Goal: Navigation & Orientation: Find specific page/section

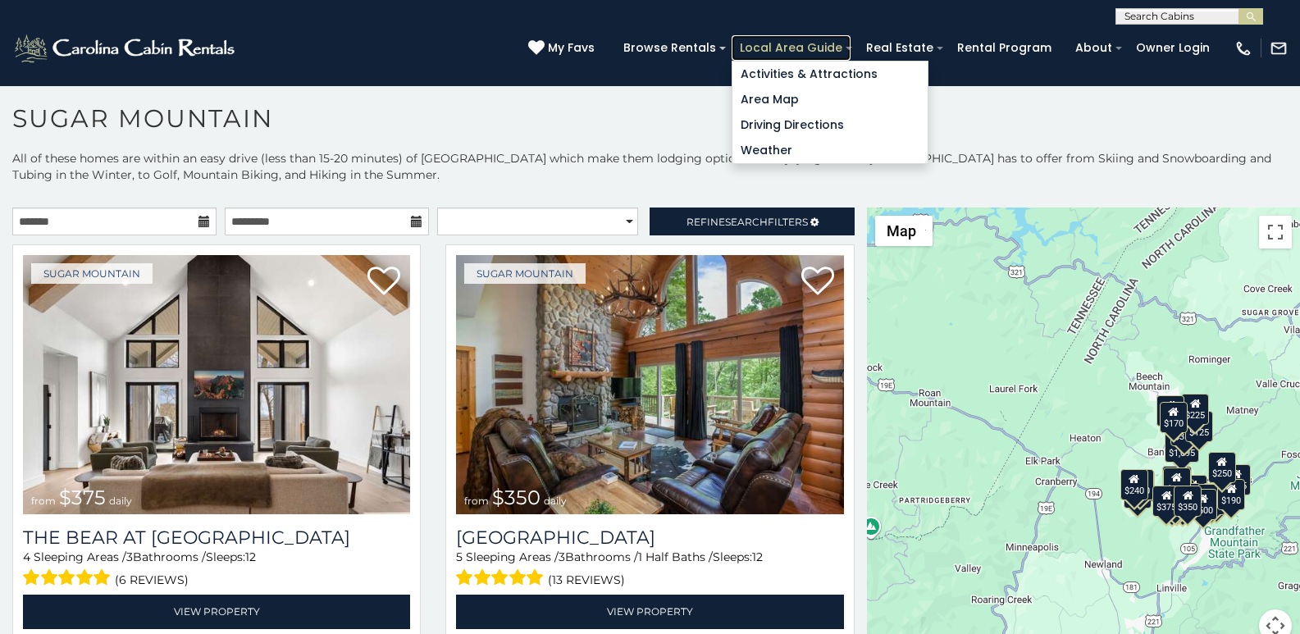
click at [850, 50] on link "Local Area Guide" at bounding box center [790, 47] width 119 height 25
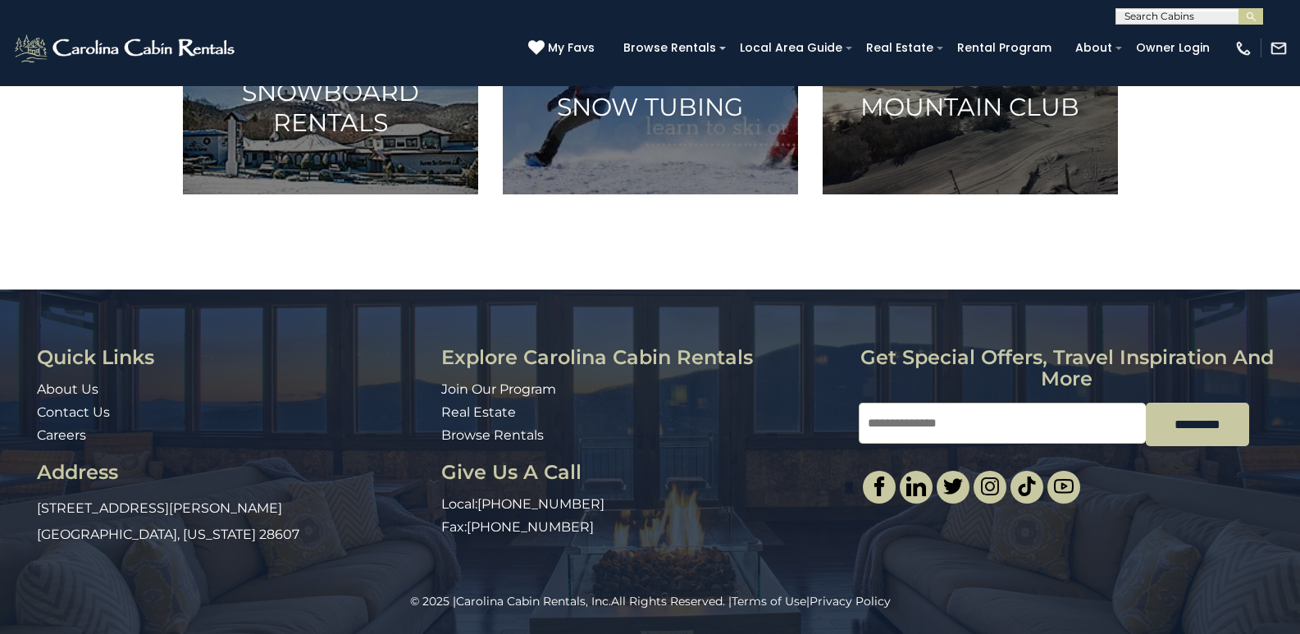
scroll to position [1201, 0]
click at [1295, 365] on div "Quick Links About Us Contact Us Careers Address 491 George Wilson Road Boone, N…" at bounding box center [650, 449] width 1300 height 205
click at [1295, 441] on div "Quick Links About Us Contact Us Careers Address 491 George Wilson Road Boone, N…" at bounding box center [650, 449] width 1300 height 205
click at [1294, 492] on div "Quick Links About Us Contact Us Careers Address 491 George Wilson Road Boone, N…" at bounding box center [650, 449] width 1300 height 205
click at [973, 407] on input "Email" at bounding box center [1001, 423] width 287 height 41
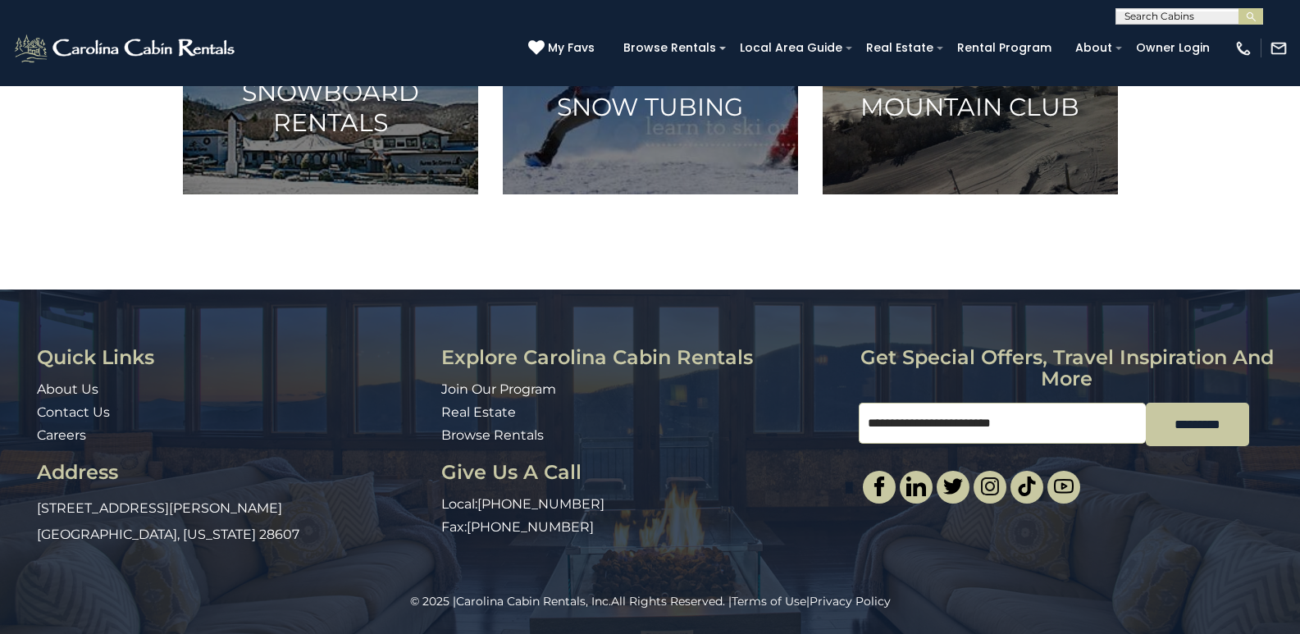
type input "**********"
click at [1295, 606] on div "© 2025 | Carolina Cabin Rentals, Inc. All Rights Reserved. | Terms of Use | Pri…" at bounding box center [650, 613] width 1300 height 41
click at [523, 603] on link "Carolina Cabin Rentals, Inc." at bounding box center [533, 601] width 155 height 15
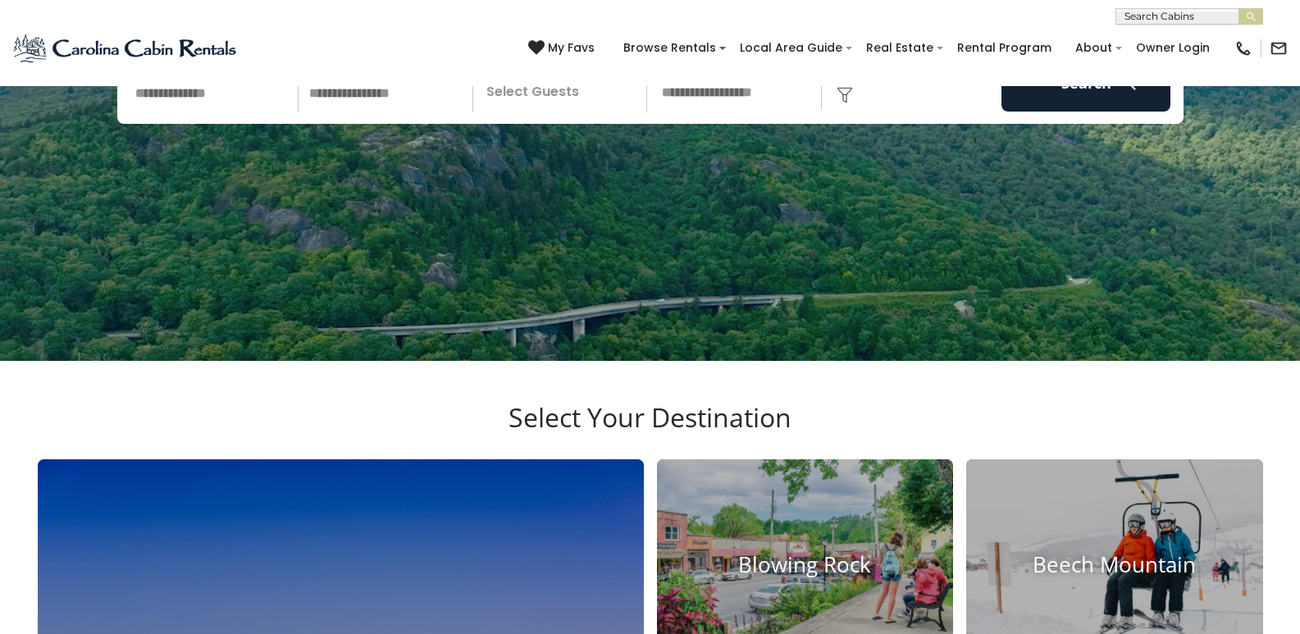
scroll to position [205, 0]
